Goal: Find specific page/section: Find specific page/section

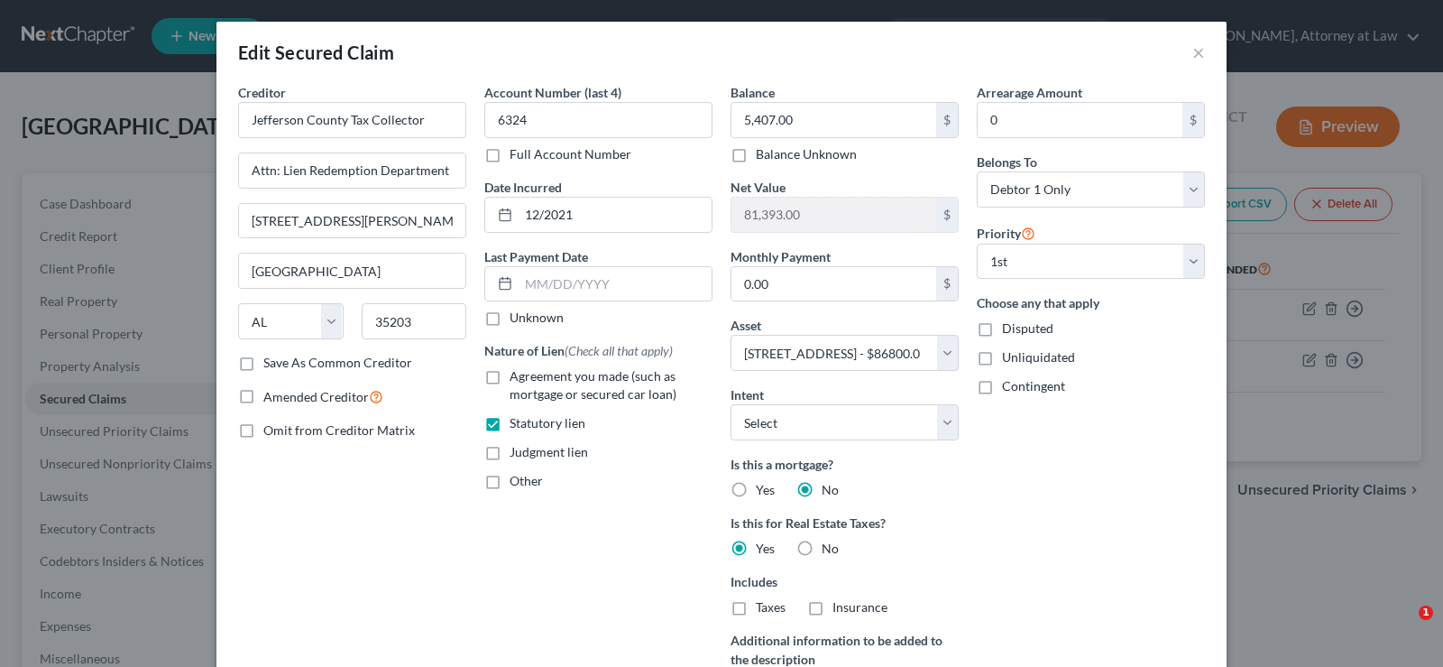
select select "0"
select select "7"
select select "0"
click at [1192, 53] on button "×" at bounding box center [1198, 52] width 13 height 22
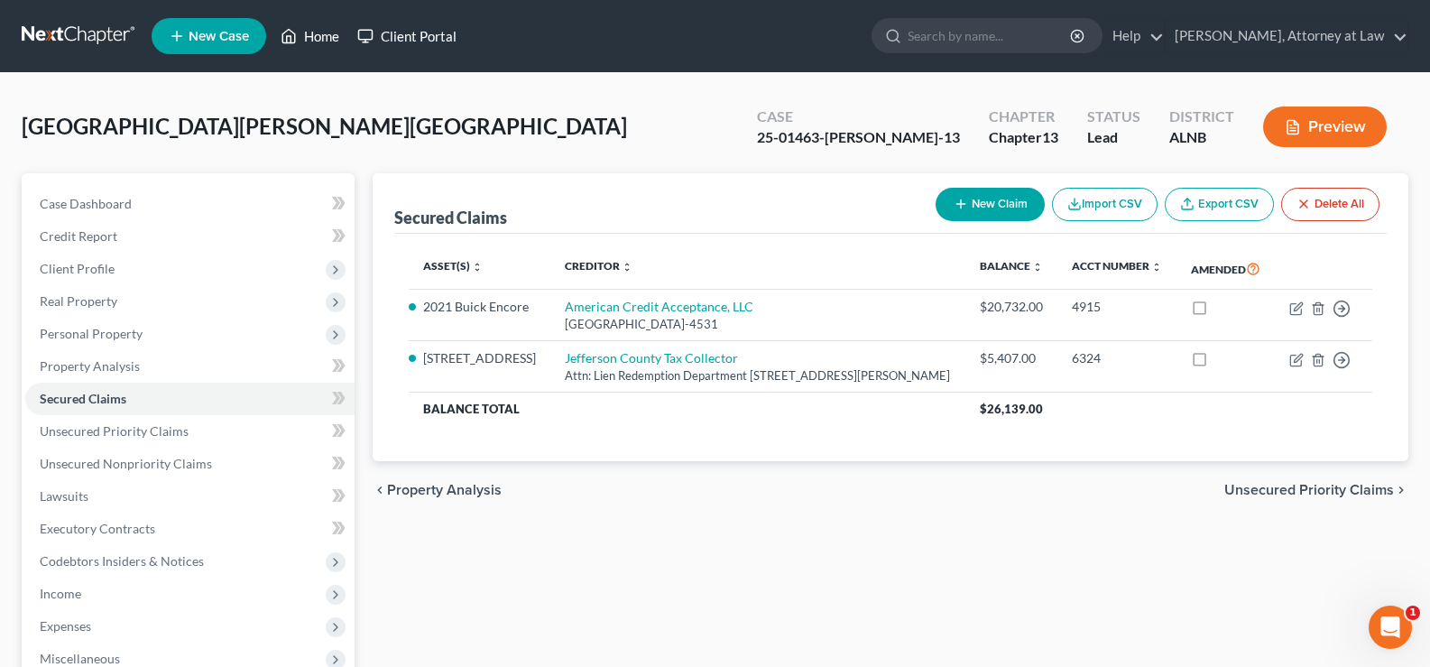
click at [329, 32] on link "Home" at bounding box center [309, 36] width 77 height 32
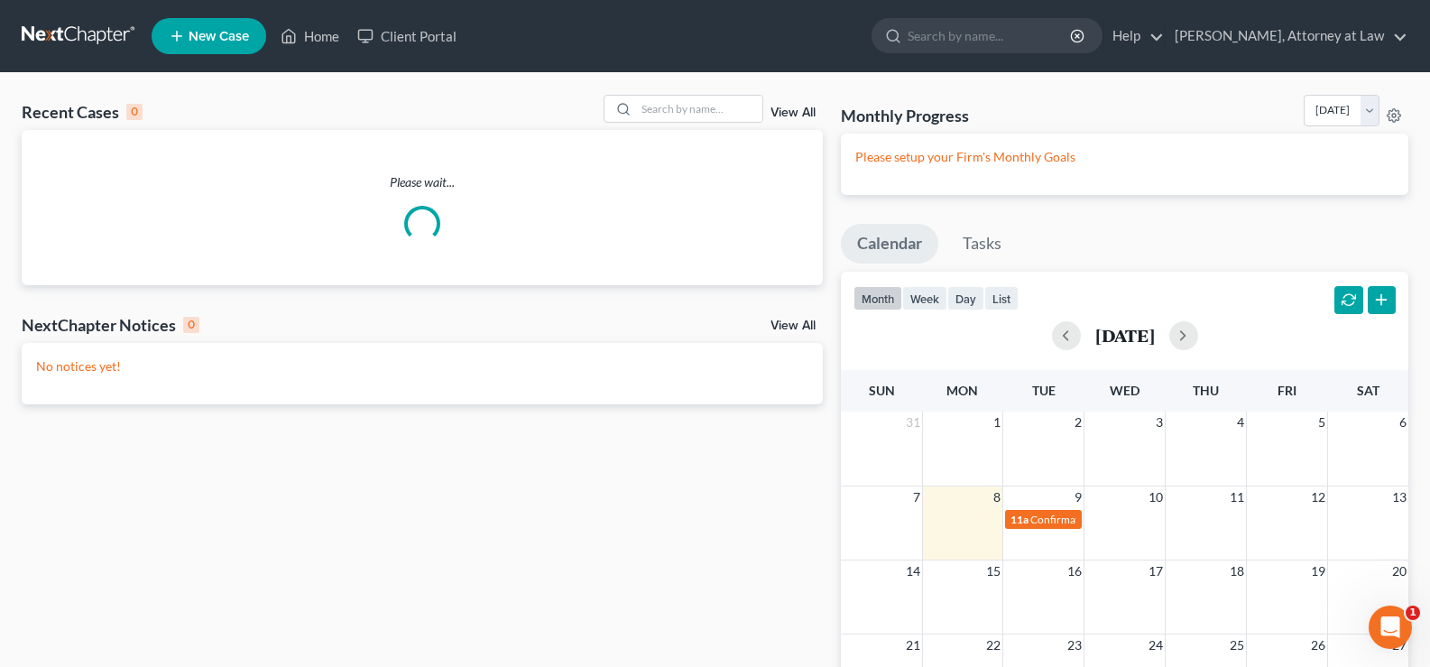
click at [683, 134] on div "Please wait..." at bounding box center [422, 207] width 801 height 155
click at [681, 116] on input "search" at bounding box center [699, 109] width 126 height 26
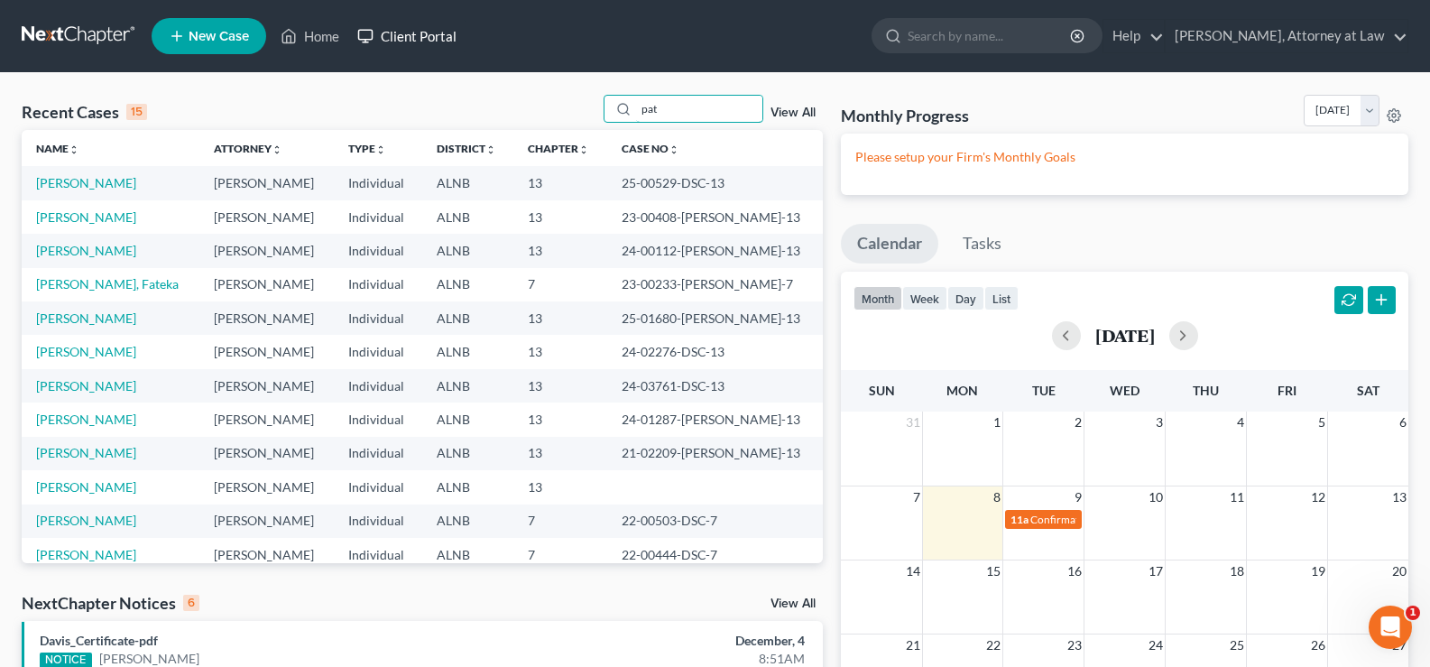
drag, startPoint x: 675, startPoint y: 109, endPoint x: 387, endPoint y: 28, distance: 298.9
click at [578, 99] on div "Recent Cases 15 pat View All" at bounding box center [422, 112] width 801 height 35
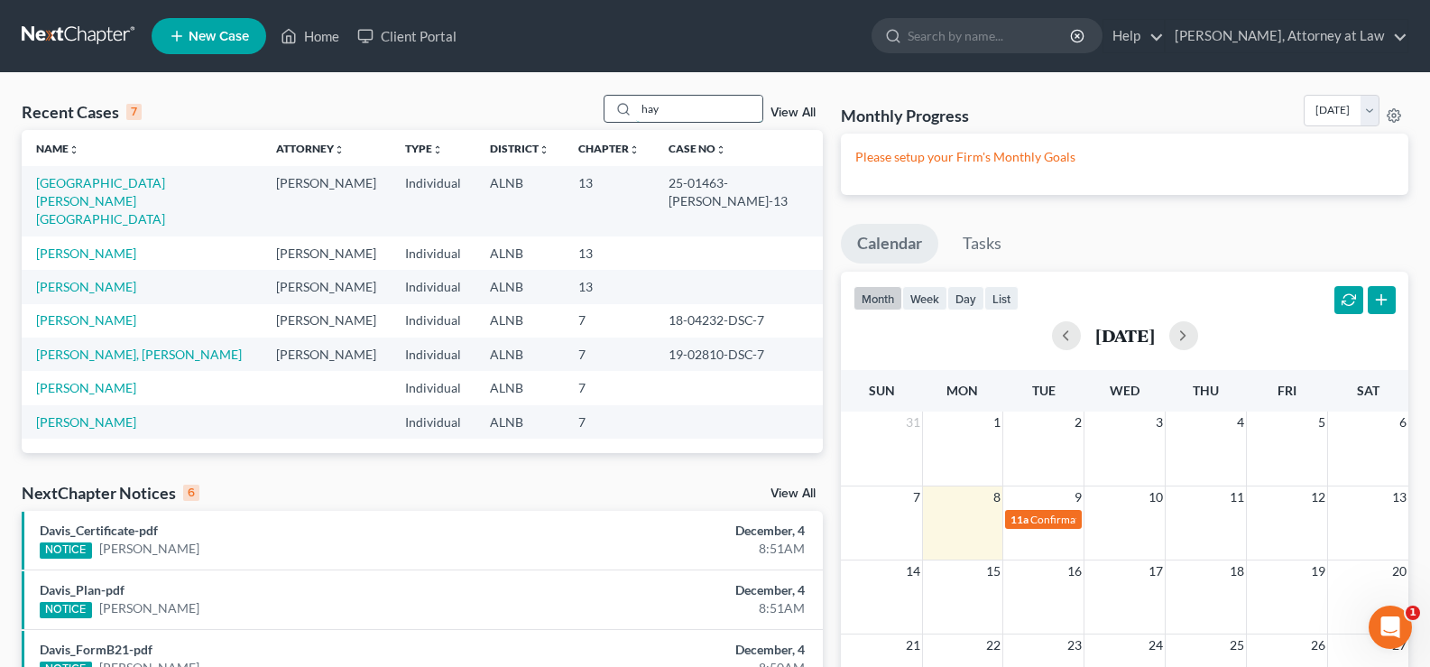
click at [685, 118] on input "hay" at bounding box center [699, 109] width 126 height 26
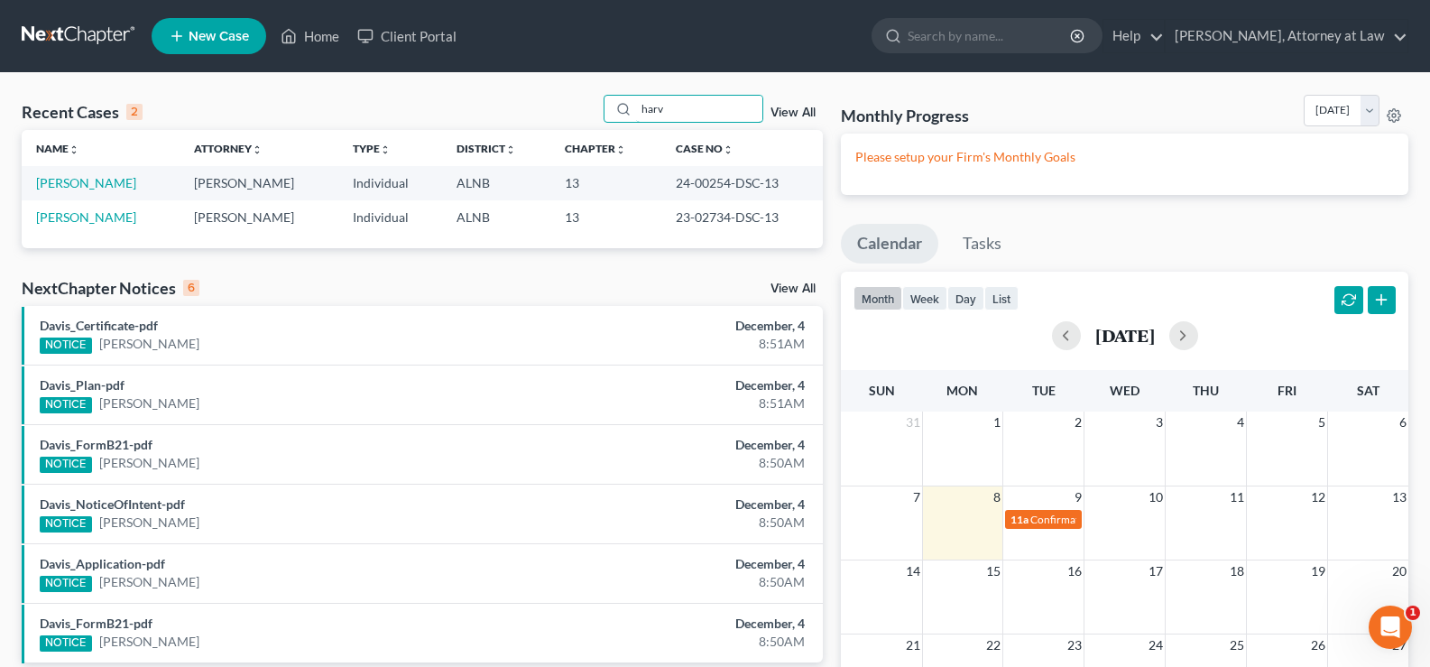
type input "harv"
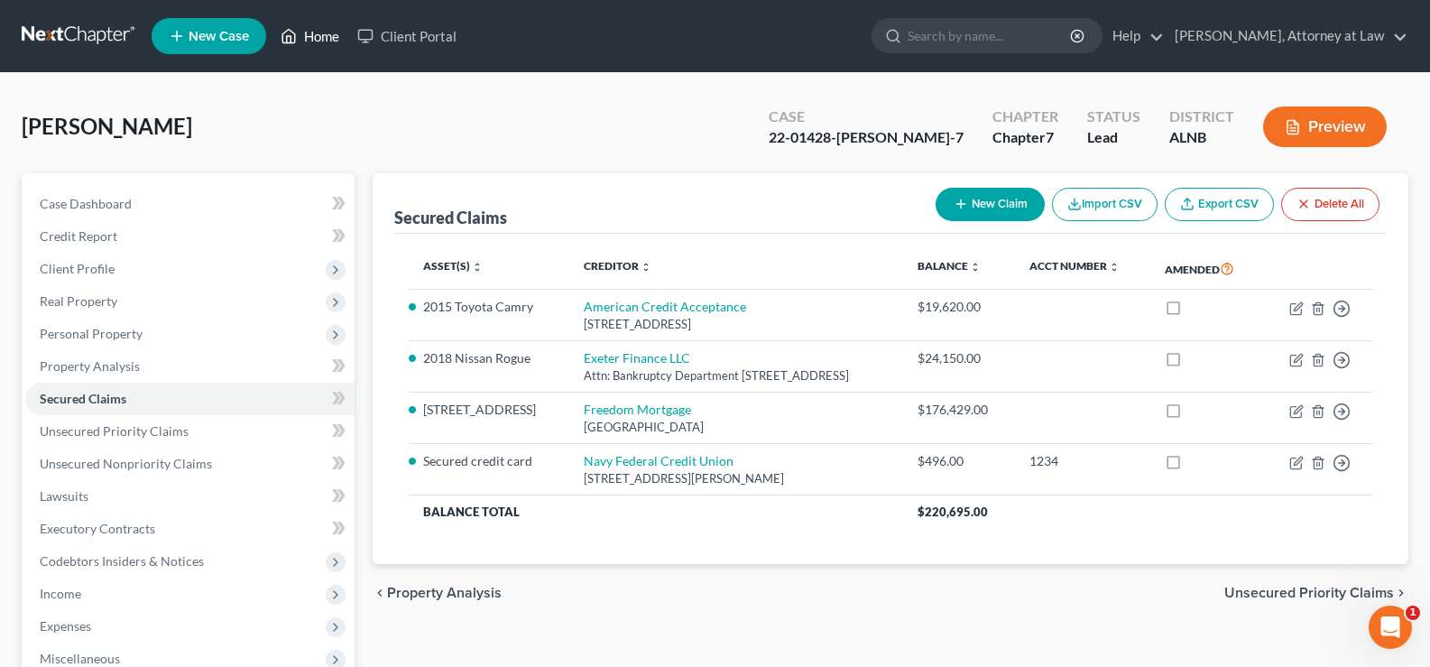
click at [316, 38] on link "Home" at bounding box center [309, 36] width 77 height 32
